Goal: Information Seeking & Learning: Learn about a topic

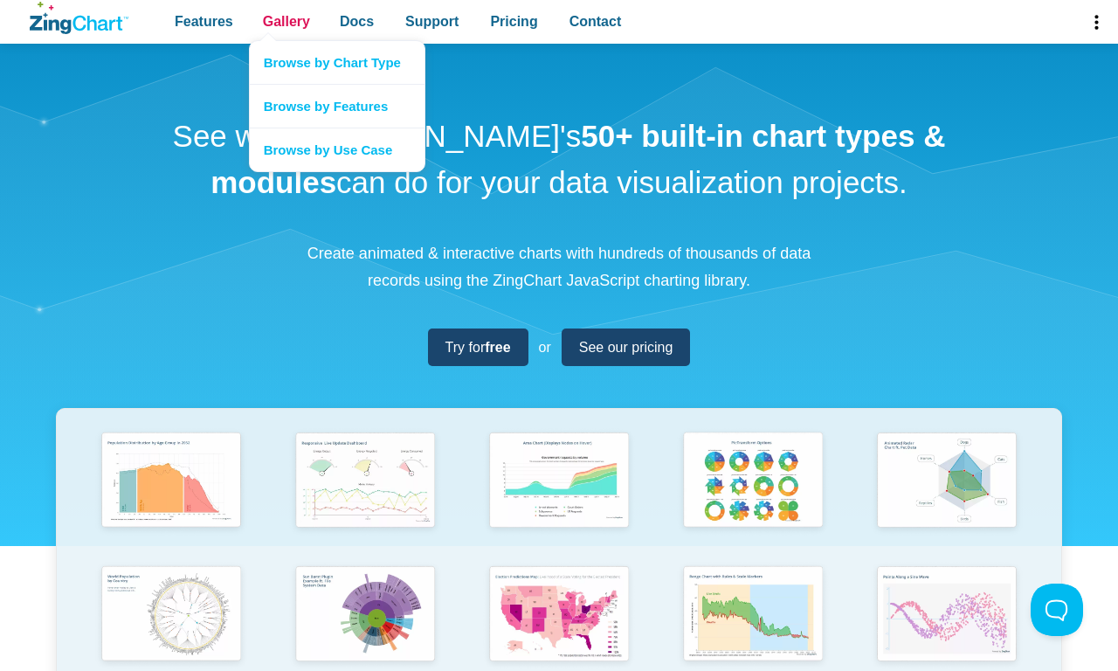
click at [286, 22] on span "Gallery" at bounding box center [286, 22] width 47 height 24
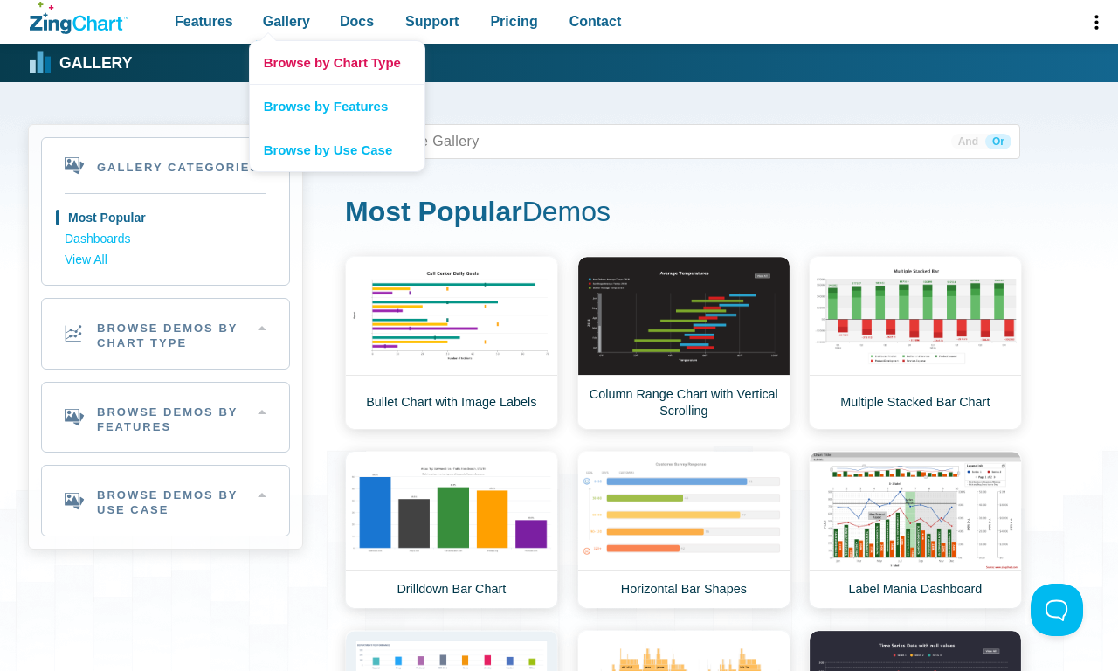
click at [336, 62] on link "Browse by Chart Type" at bounding box center [337, 62] width 175 height 43
